Goal: Information Seeking & Learning: Learn about a topic

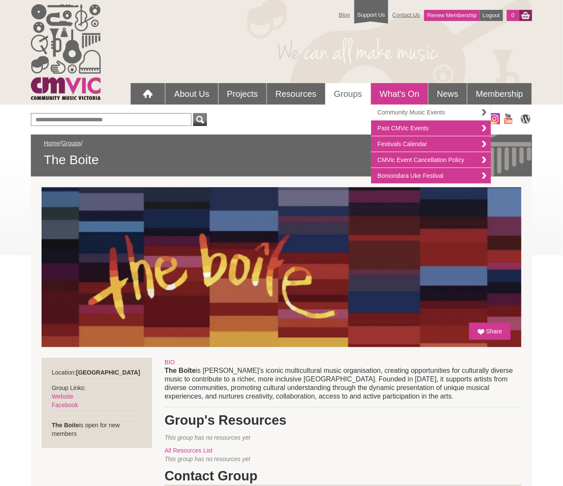
click at [401, 110] on link "Community Music Events" at bounding box center [431, 113] width 120 height 16
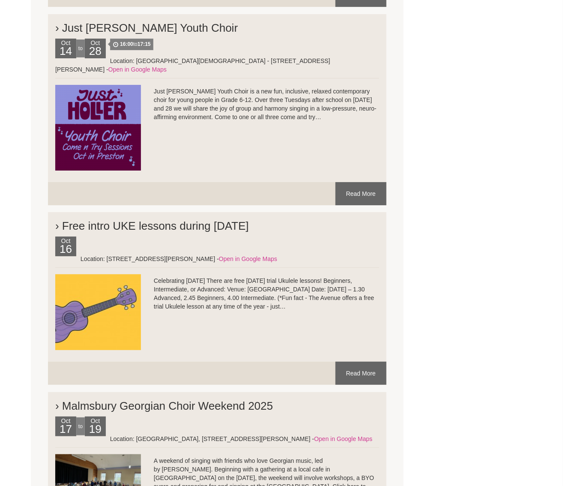
scroll to position [2991, 0]
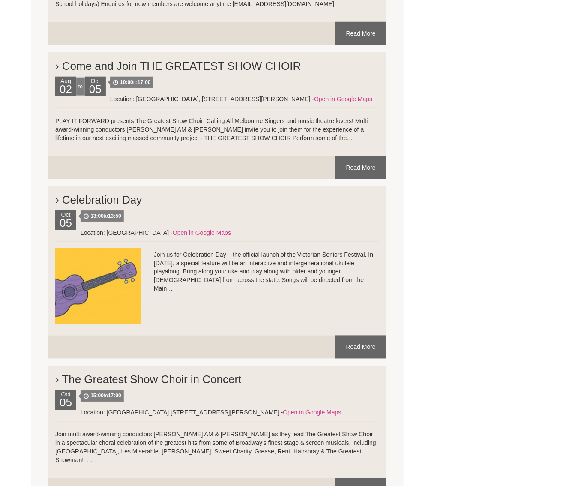
scroll to position [1396, 0]
